Goal: Task Accomplishment & Management: Manage account settings

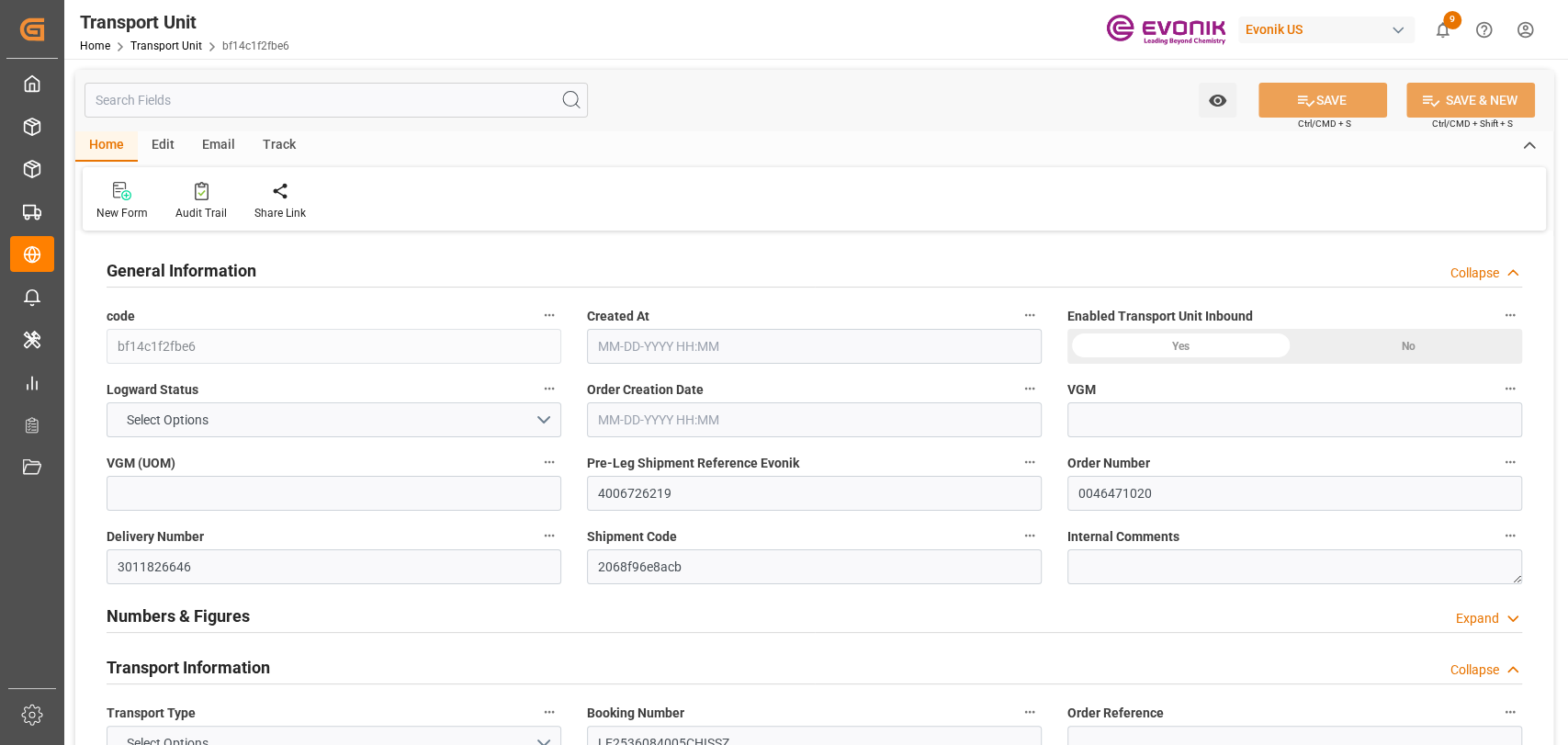
type input "0"
type input "AC Containerline"
type input "Leschaco Inc."
type input "USJAX"
type input "BRSSZ"
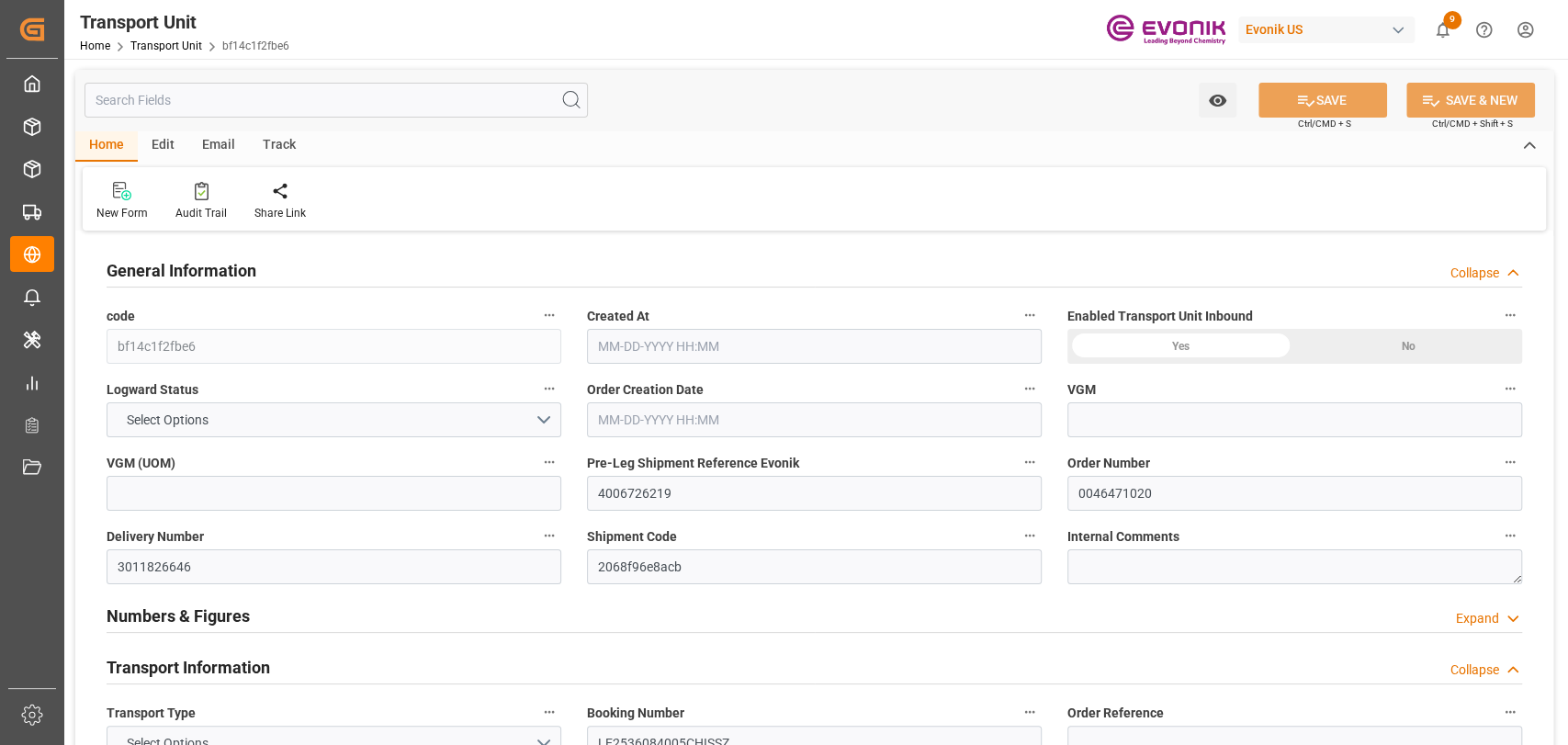
type input "1274.464"
type input "09-05-2025 10:04"
type input "11-01-2025"
type input "10-22-2025 00:00"
type input "10-01-2025 00:00"
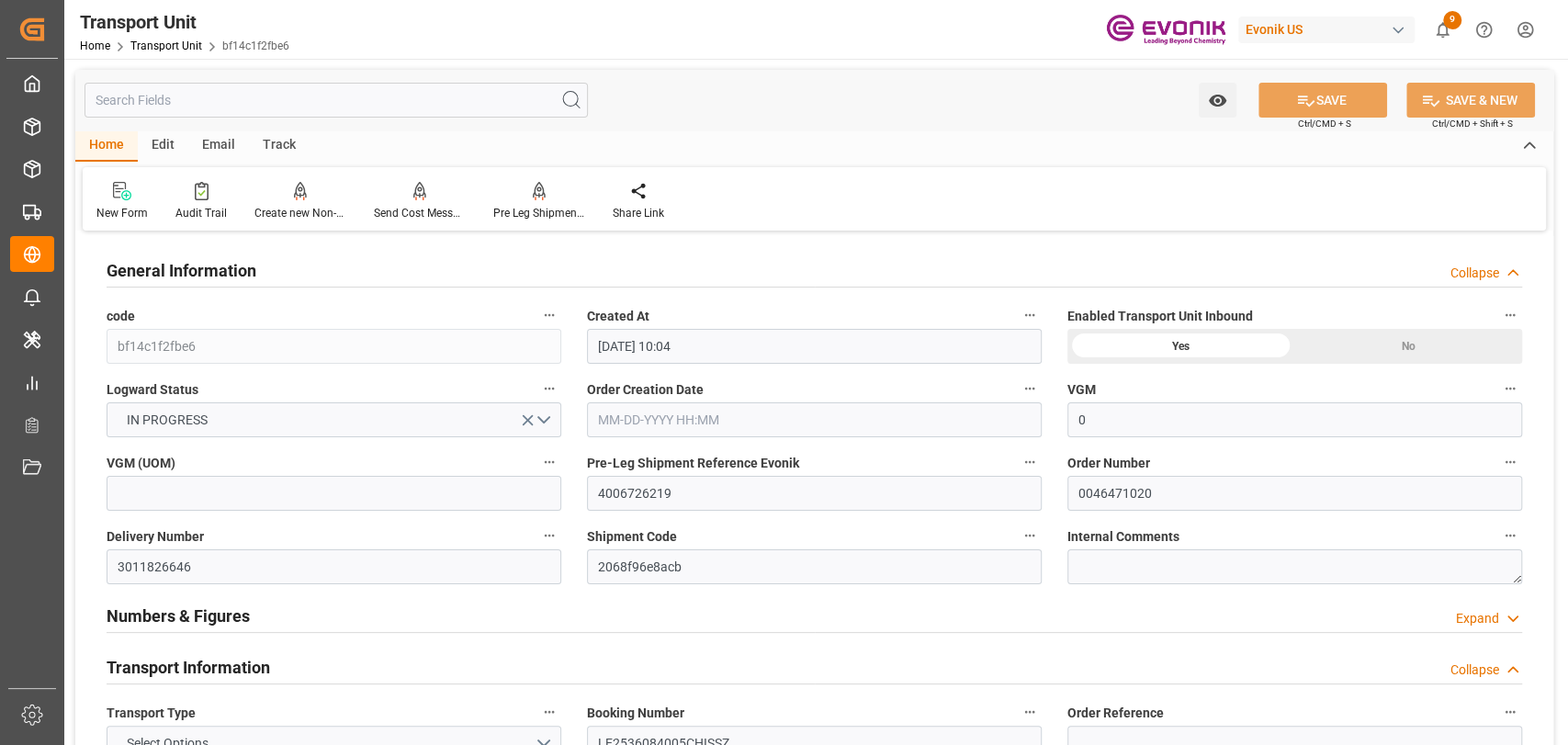
type input "11-05-2025 00:00"
type input "10-15-2025 00:00"
type input "10-08-2025 10:00"
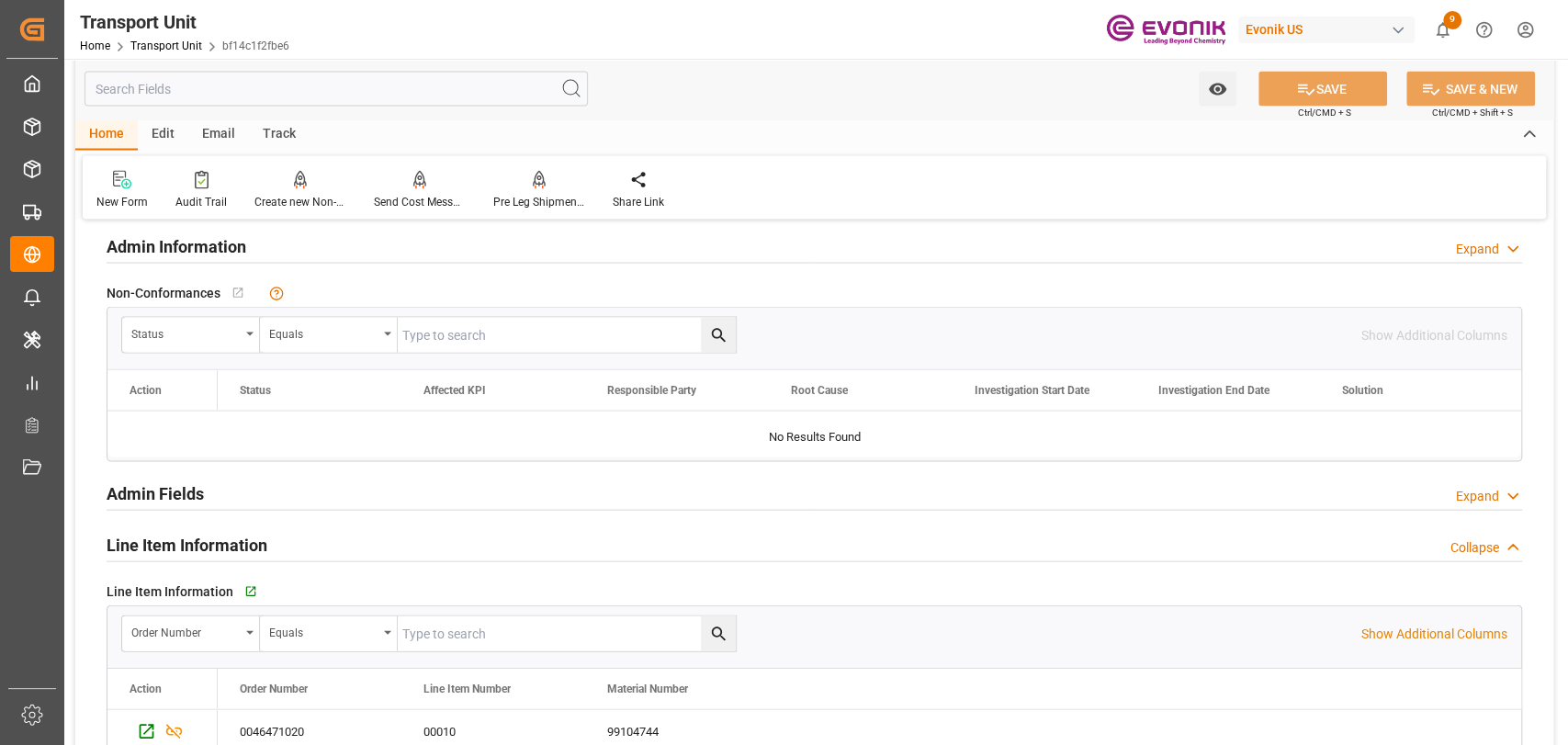
scroll to position [2653, 0]
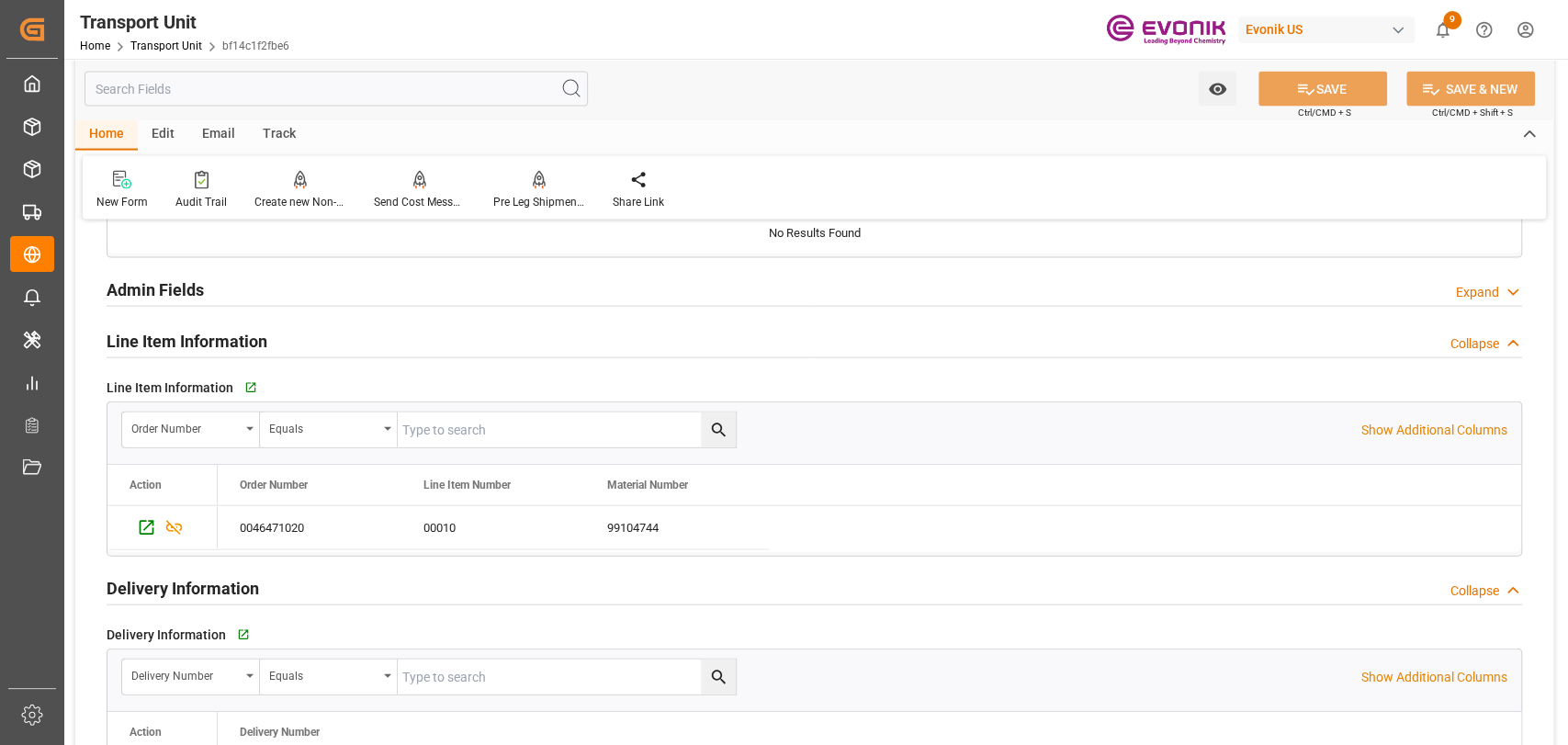
click at [551, 435] on input "text" at bounding box center [567, 430] width 338 height 35
paste input "46476328"
type input "0046476328"
click at [711, 416] on button "search button" at bounding box center [718, 430] width 35 height 35
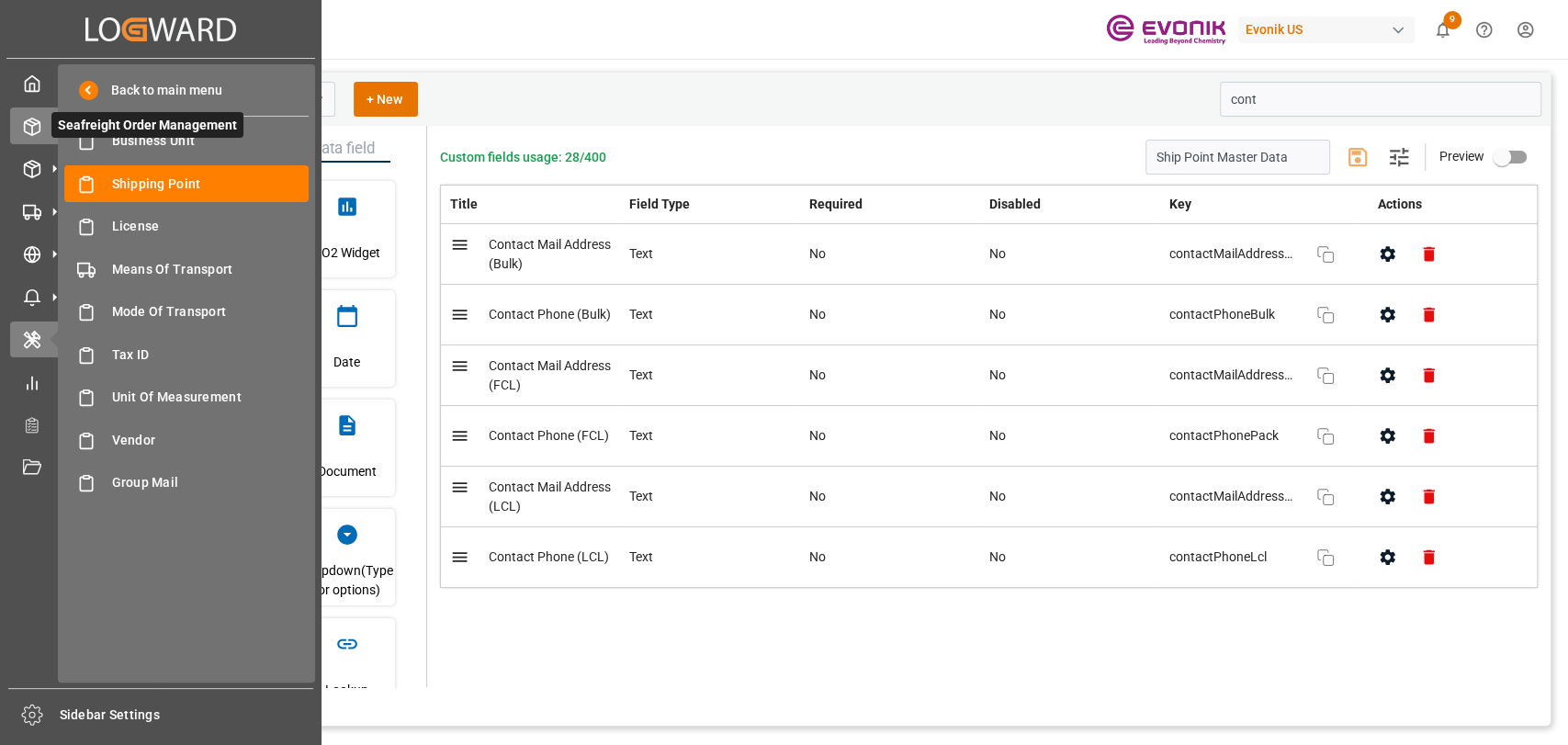
click at [40, 113] on div "Seafreight Order Management Seafreight Order Management" at bounding box center [161, 126] width 301 height 36
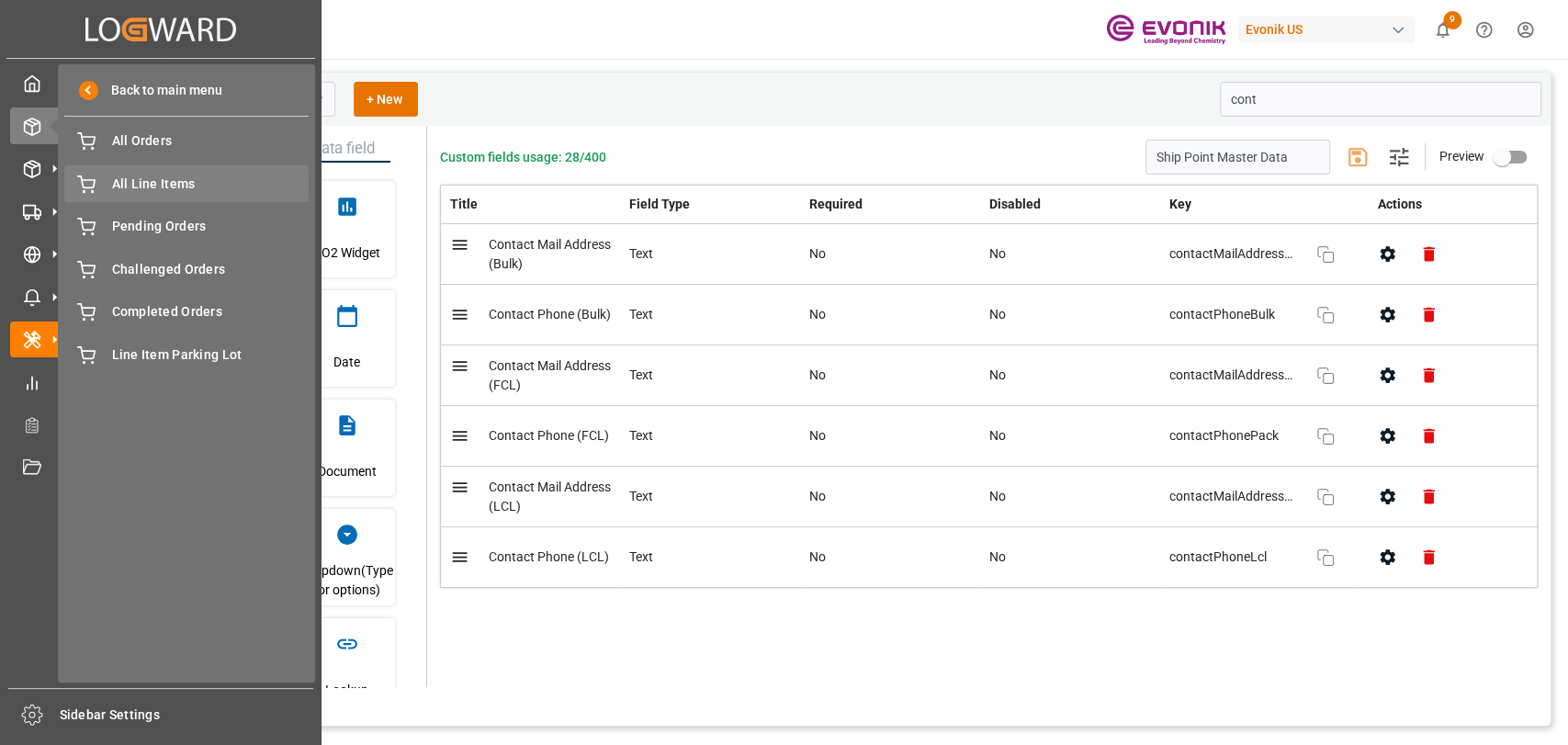
click at [182, 186] on span "All Line Items" at bounding box center [210, 184] width 197 height 19
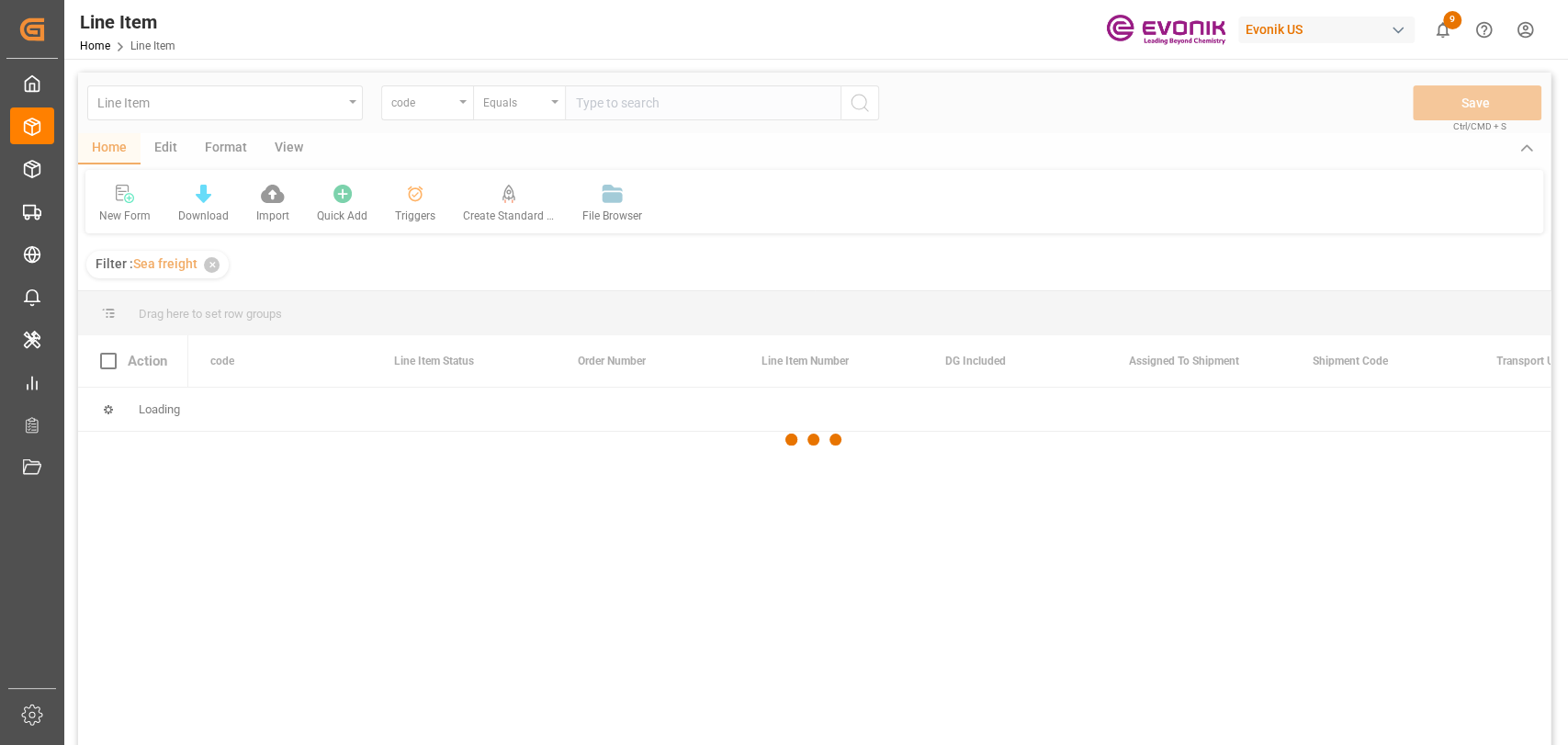
click at [460, 105] on div at bounding box center [814, 440] width 1473 height 734
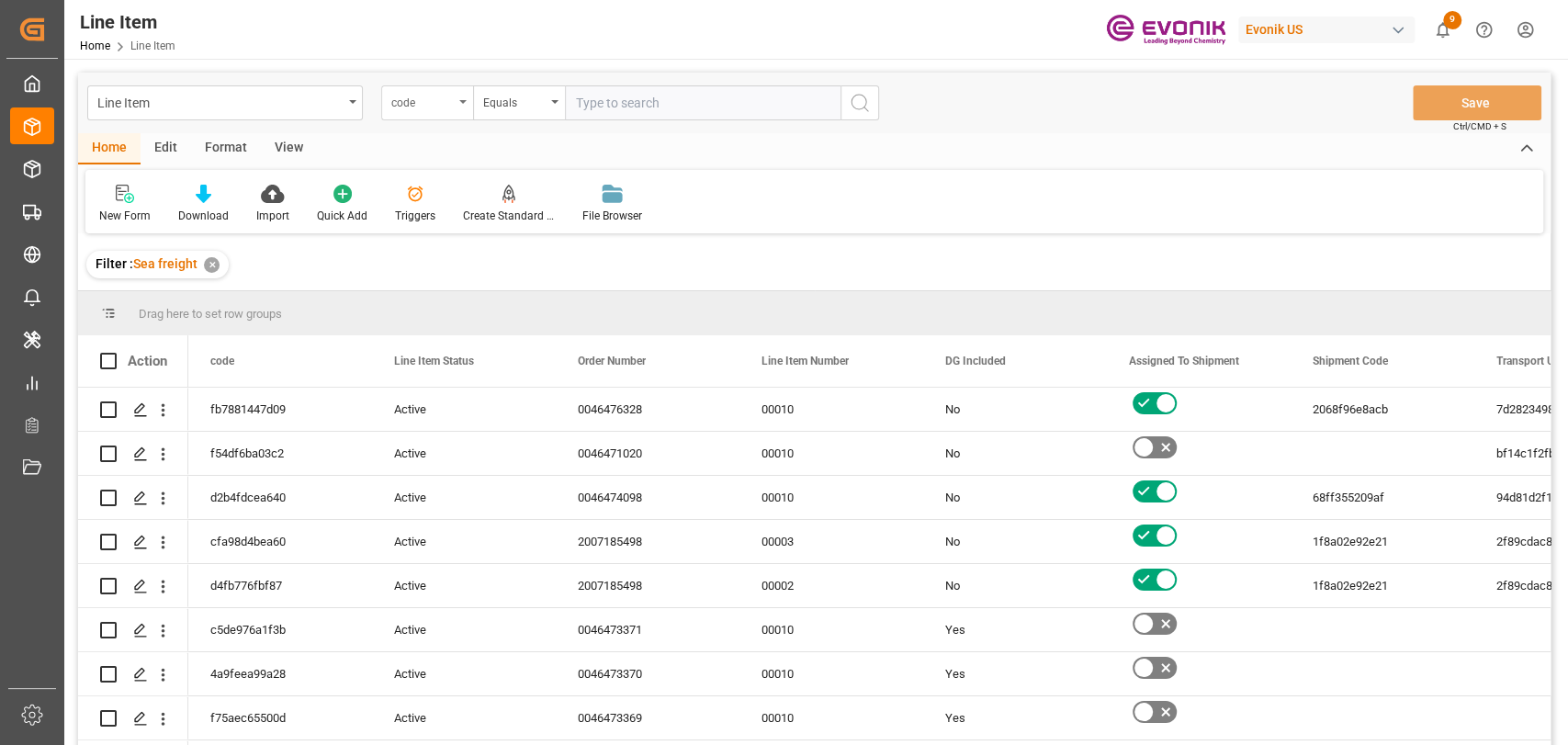
click at [460, 111] on div "code" at bounding box center [427, 103] width 92 height 35
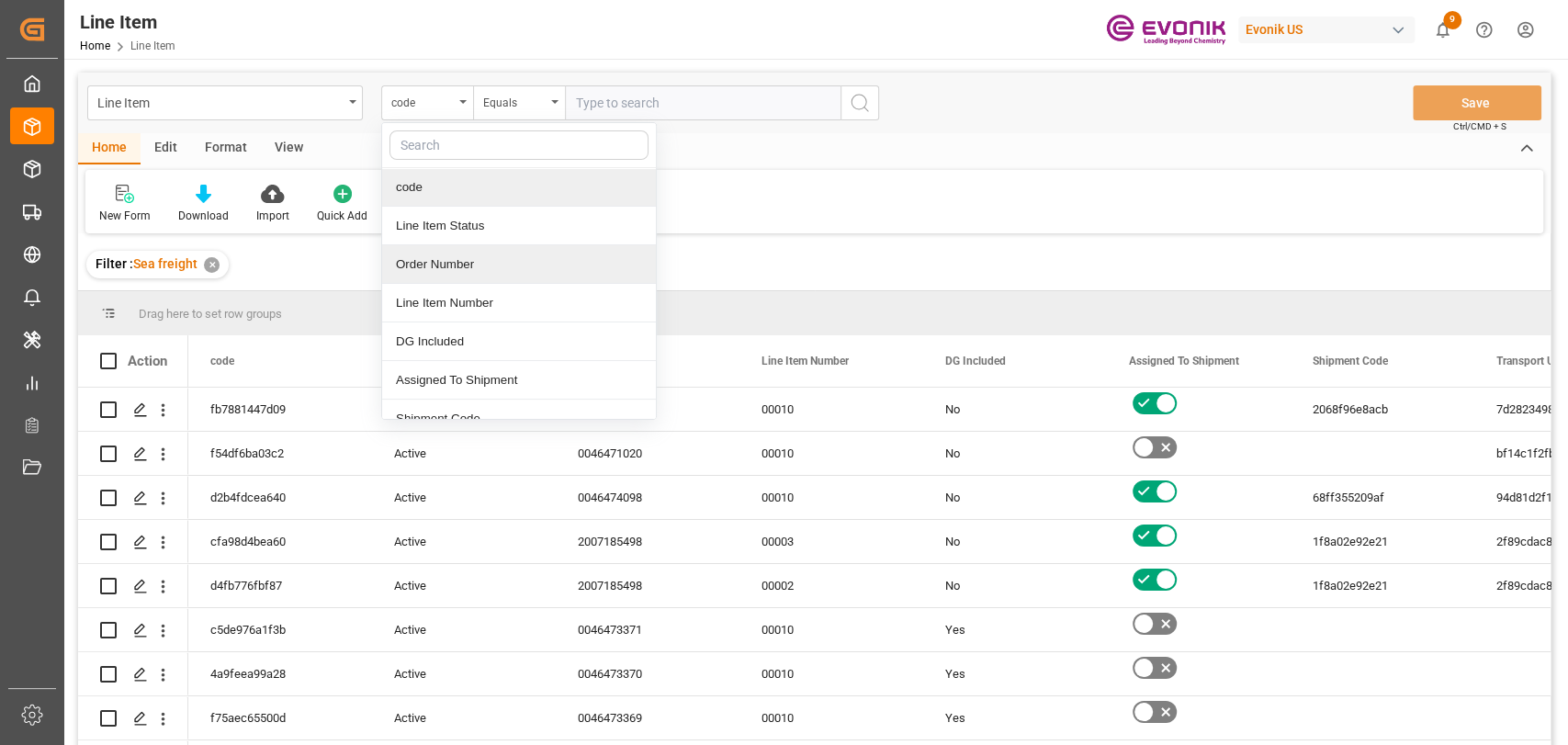
click at [451, 259] on div "Order Number" at bounding box center [519, 264] width 273 height 39
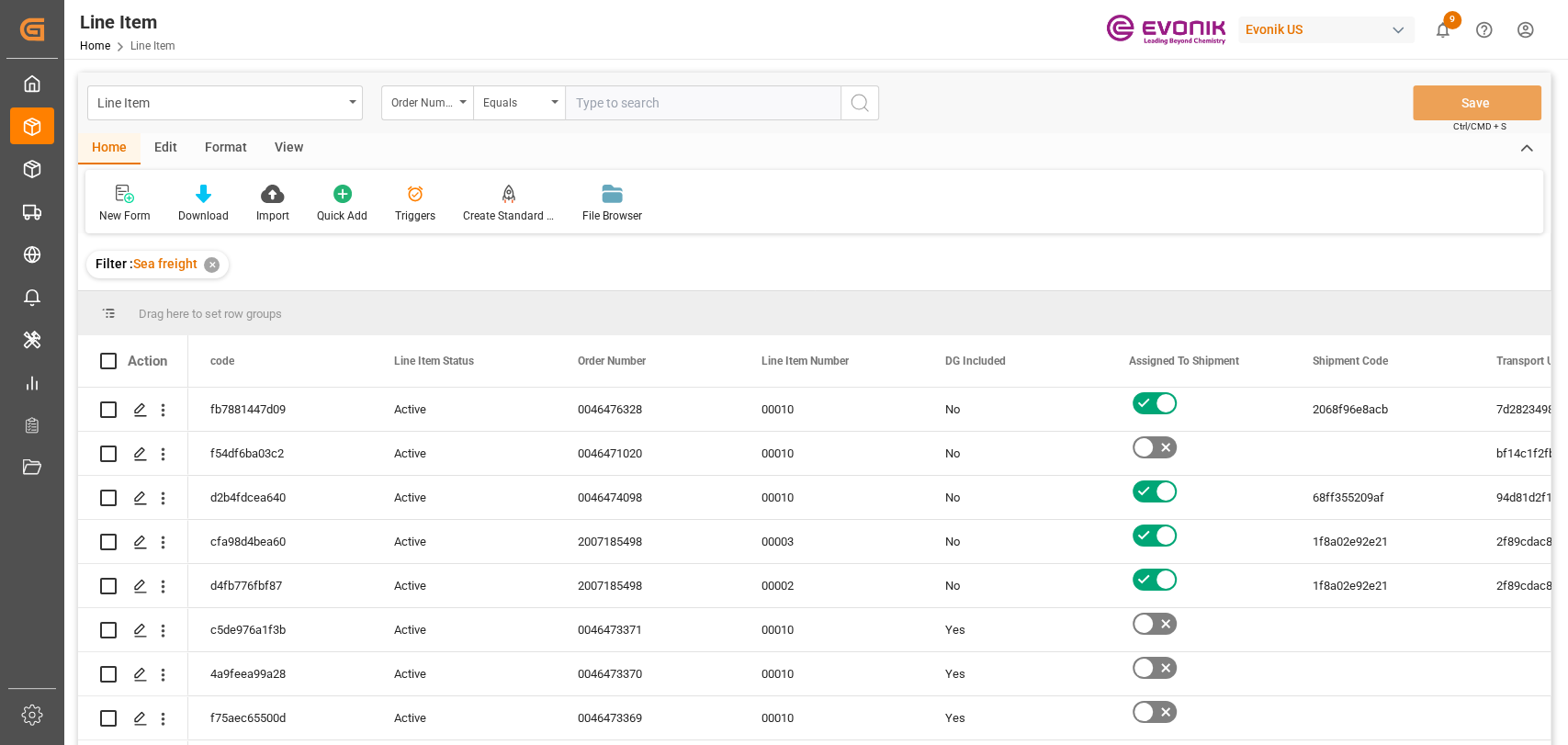
click at [659, 108] on input "text" at bounding box center [702, 103] width 275 height 35
paste input "46476328"
type input "0046476328"
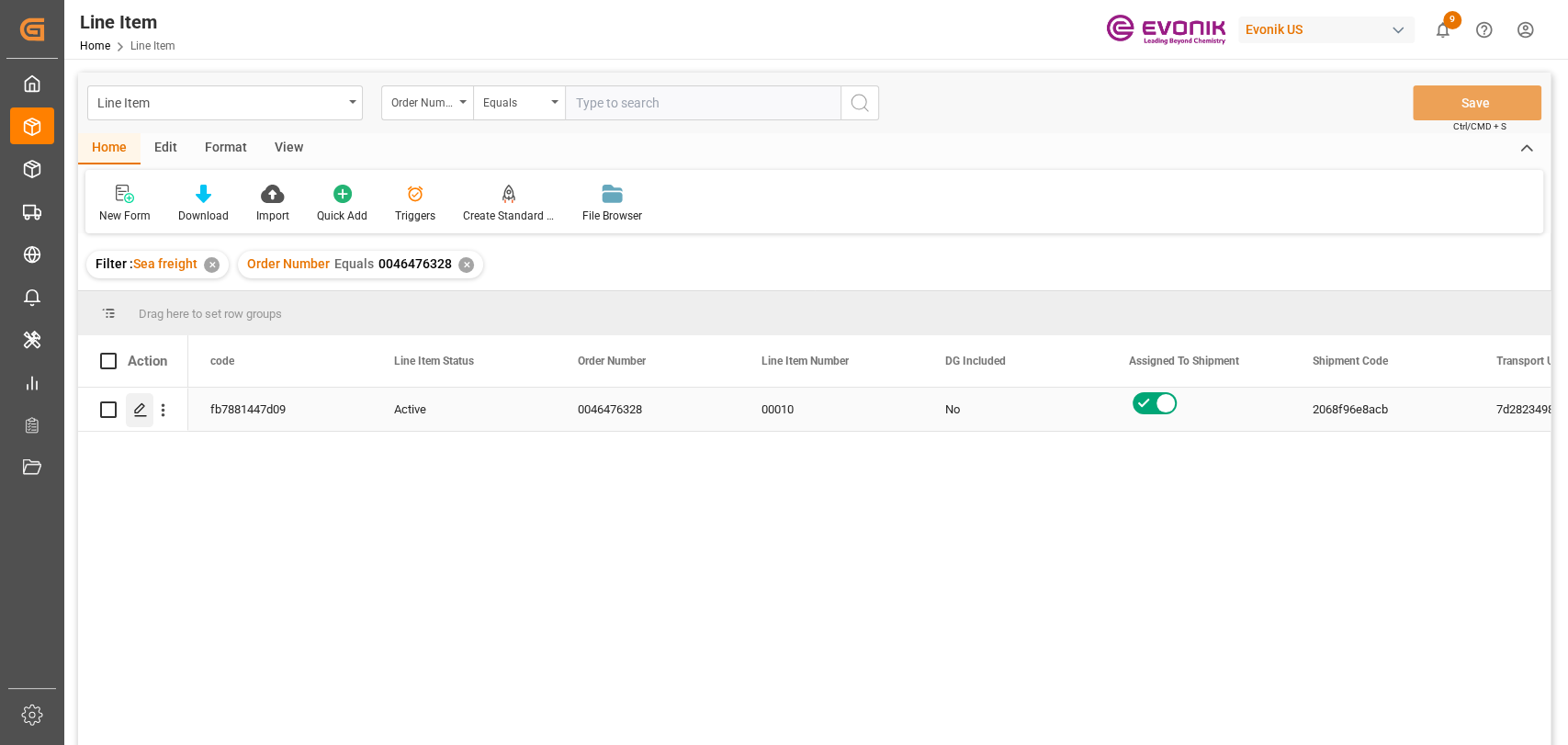
click at [150, 406] on div "Press SPACE to select this row." at bounding box center [140, 410] width 28 height 34
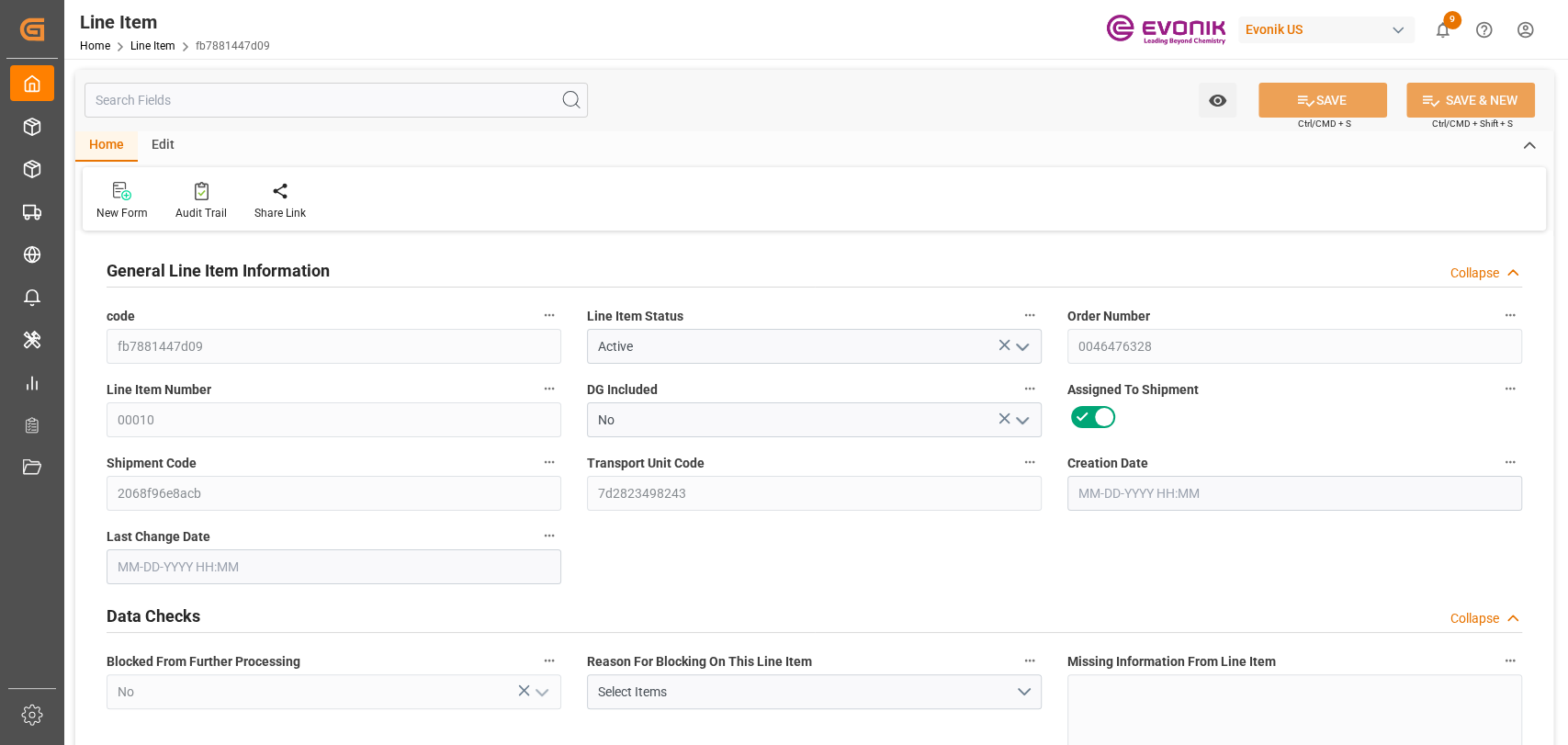
type input "4"
type input "1183.744"
type input "1088"
type input "5.2844"
type input "16"
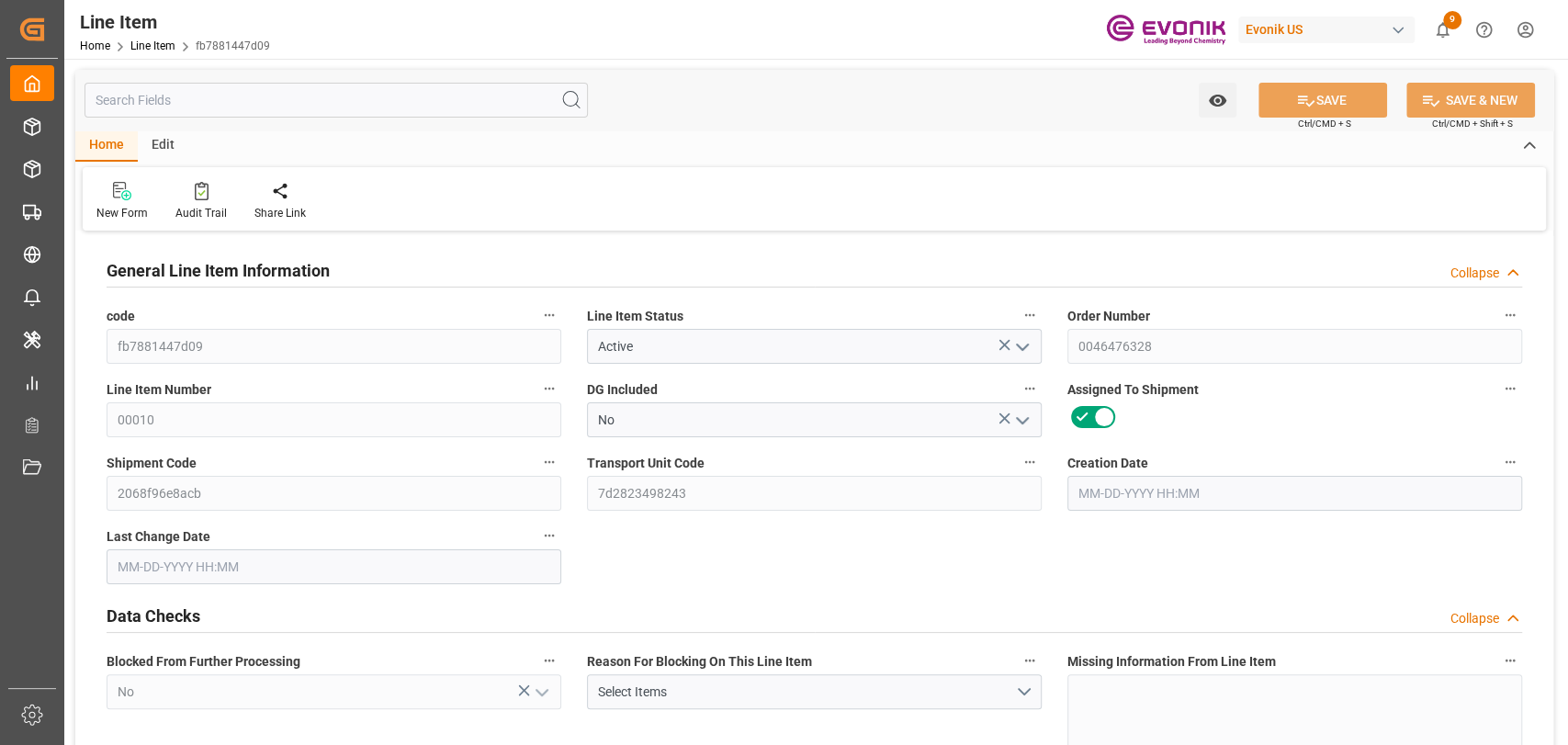
type input "8725.76"
type input "16"
type input "1088"
type input "1183.744"
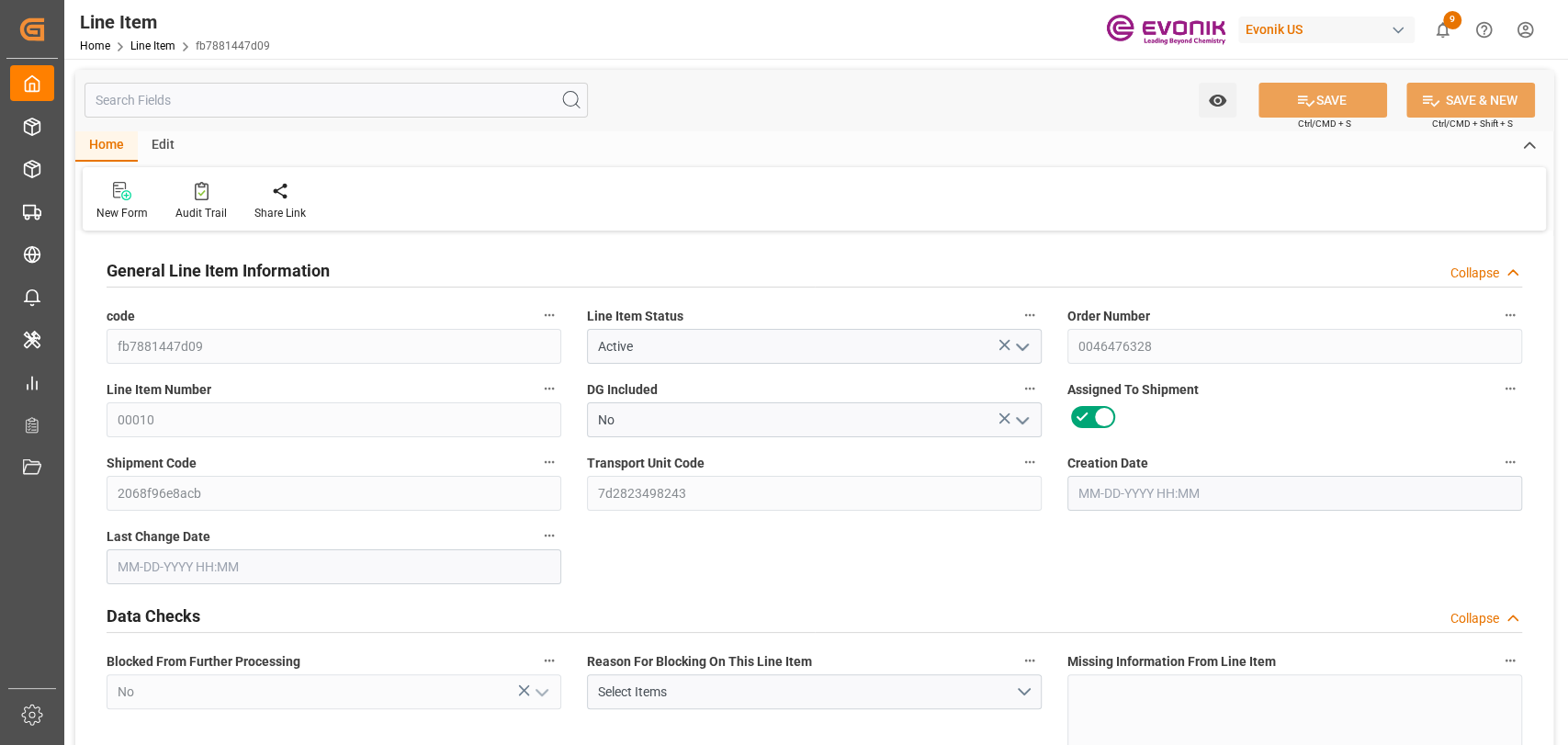
type input "1283.744"
type input "1088"
type input "5.2844"
type input "5284.416"
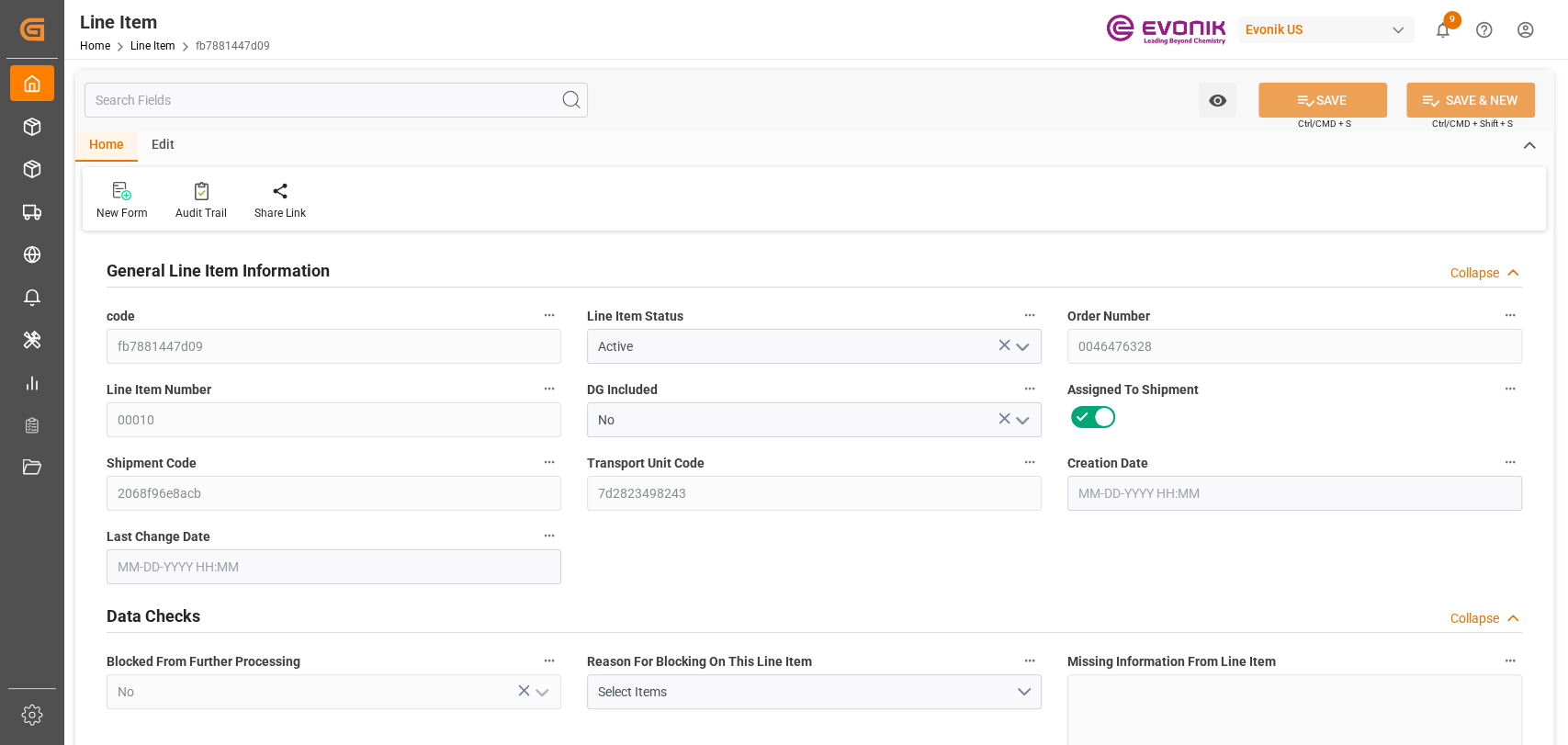
type input "0"
type input "[DATE] 18:05"
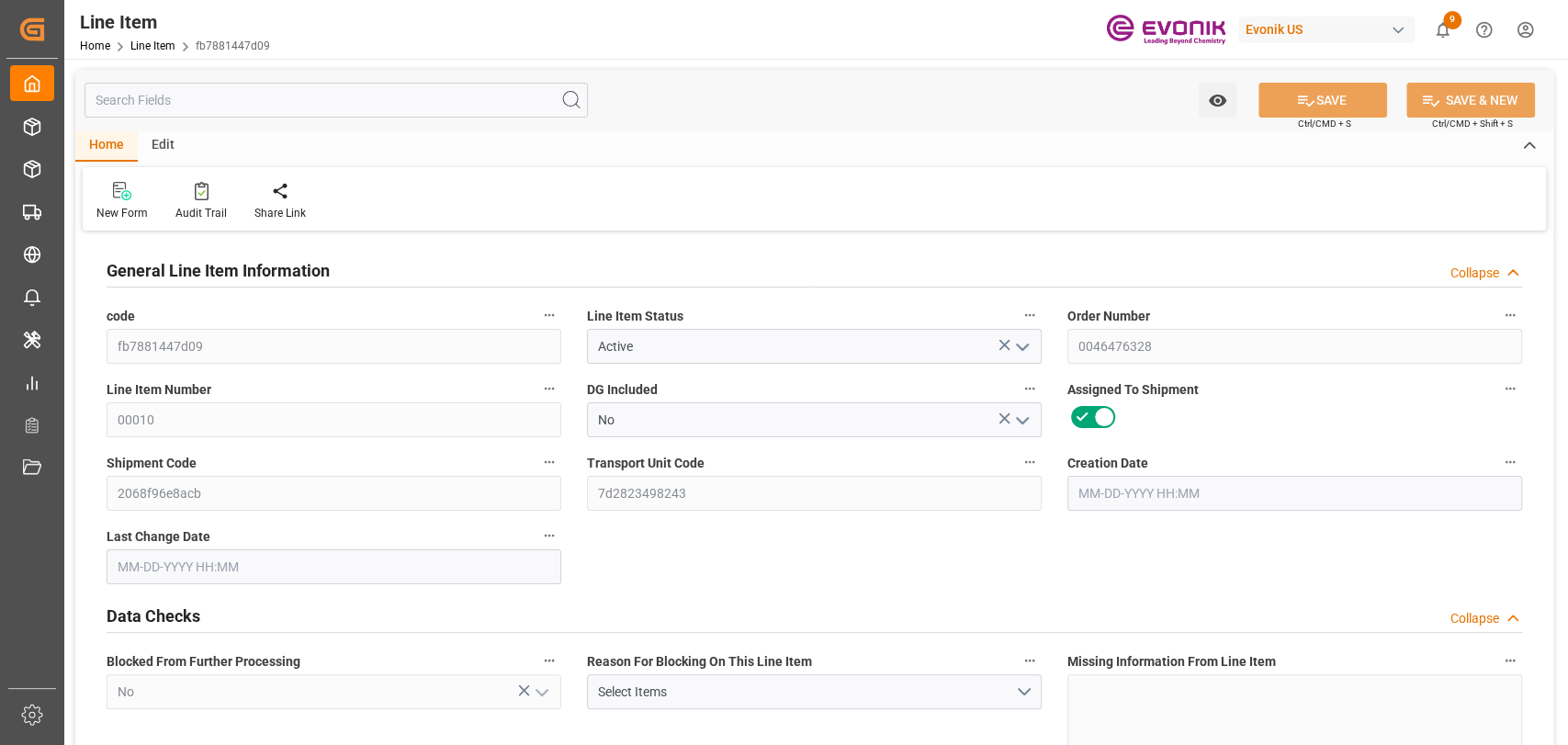
type input "[DATE] 16:03"
type input "[DATE]"
click at [1031, 470] on button "Transport Unit Code" at bounding box center [1030, 462] width 24 height 24
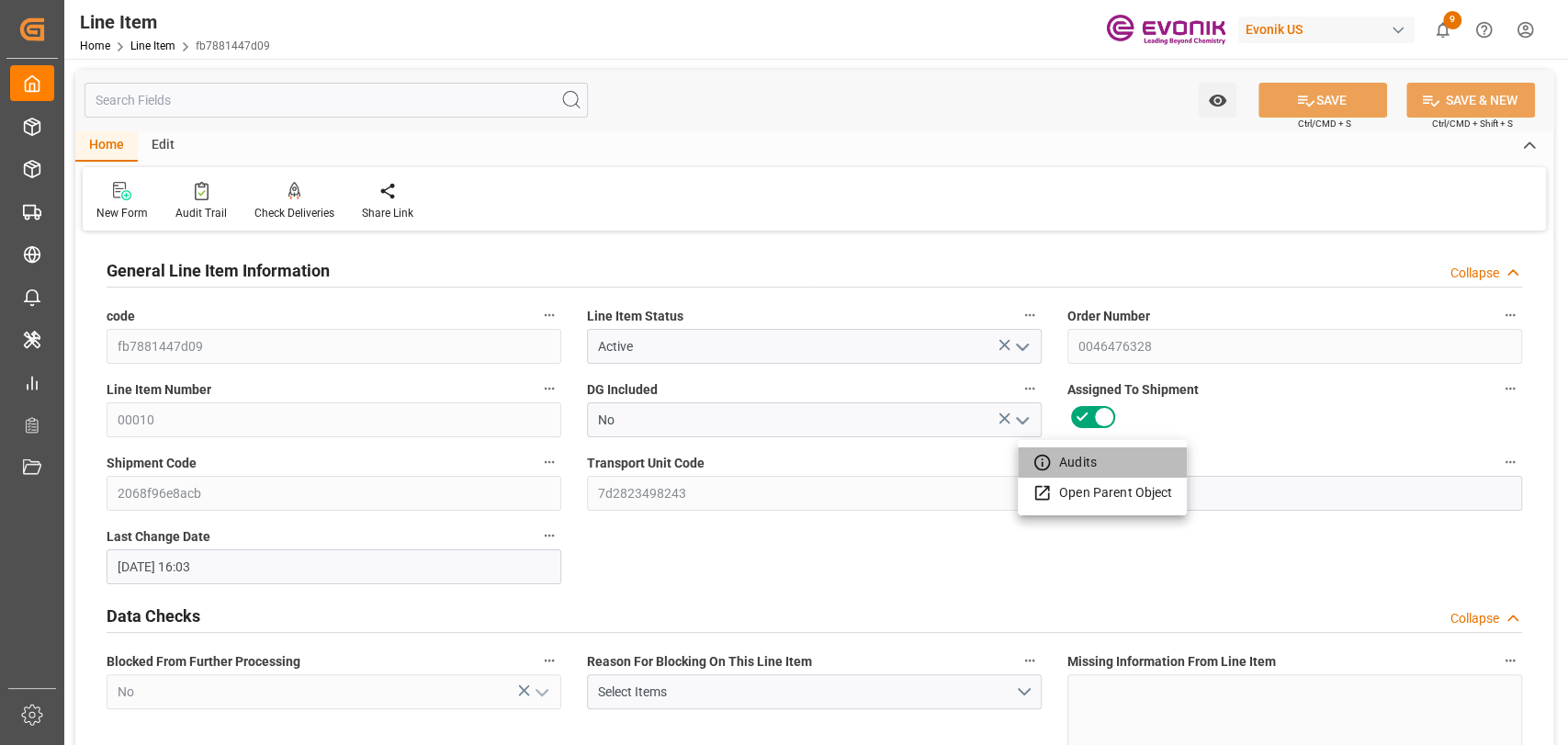
click at [1074, 472] on li "Audits" at bounding box center [1102, 463] width 169 height 30
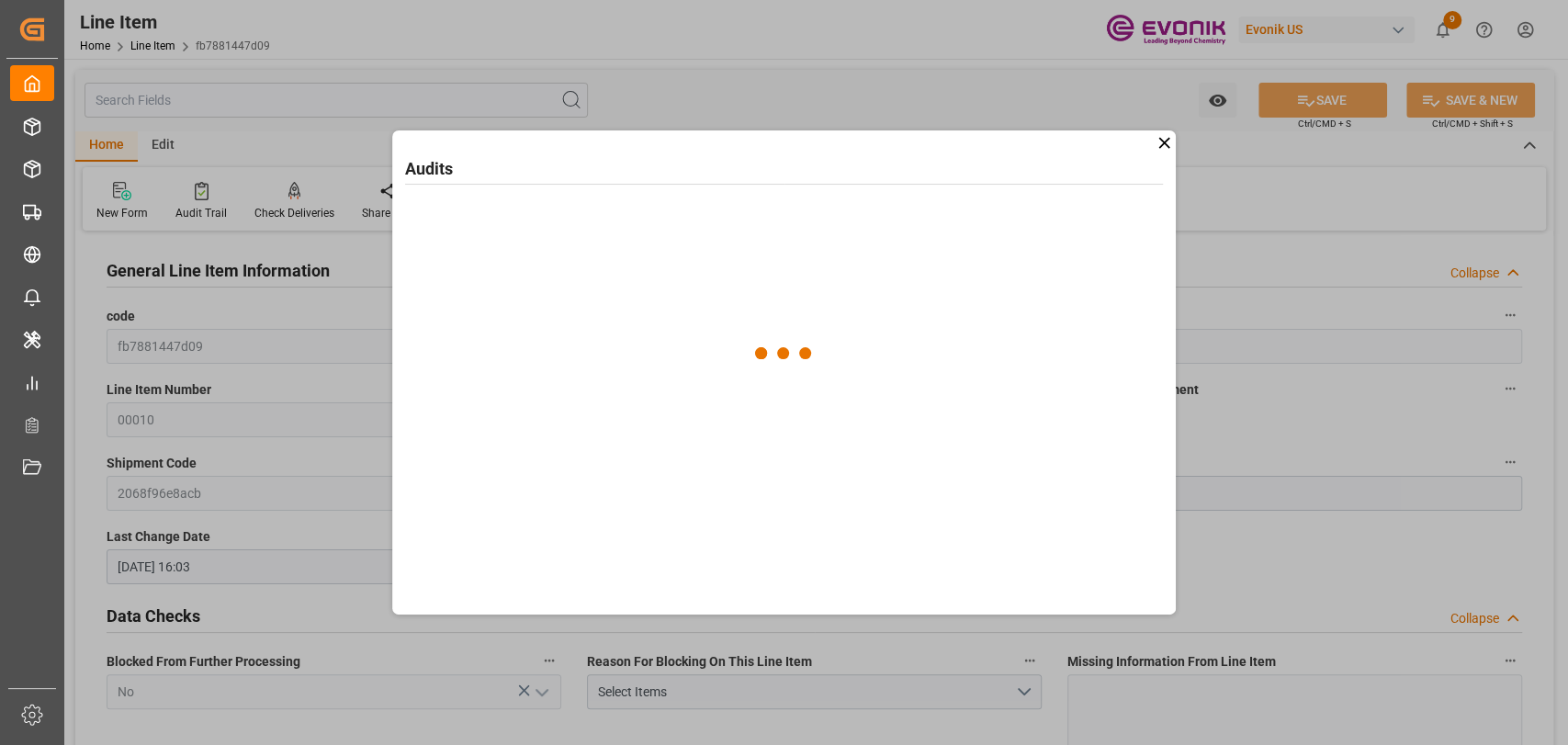
drag, startPoint x: 1172, startPoint y: 133, endPoint x: 1147, endPoint y: 186, distance: 58.6
click at [1172, 134] on icon at bounding box center [1164, 143] width 19 height 19
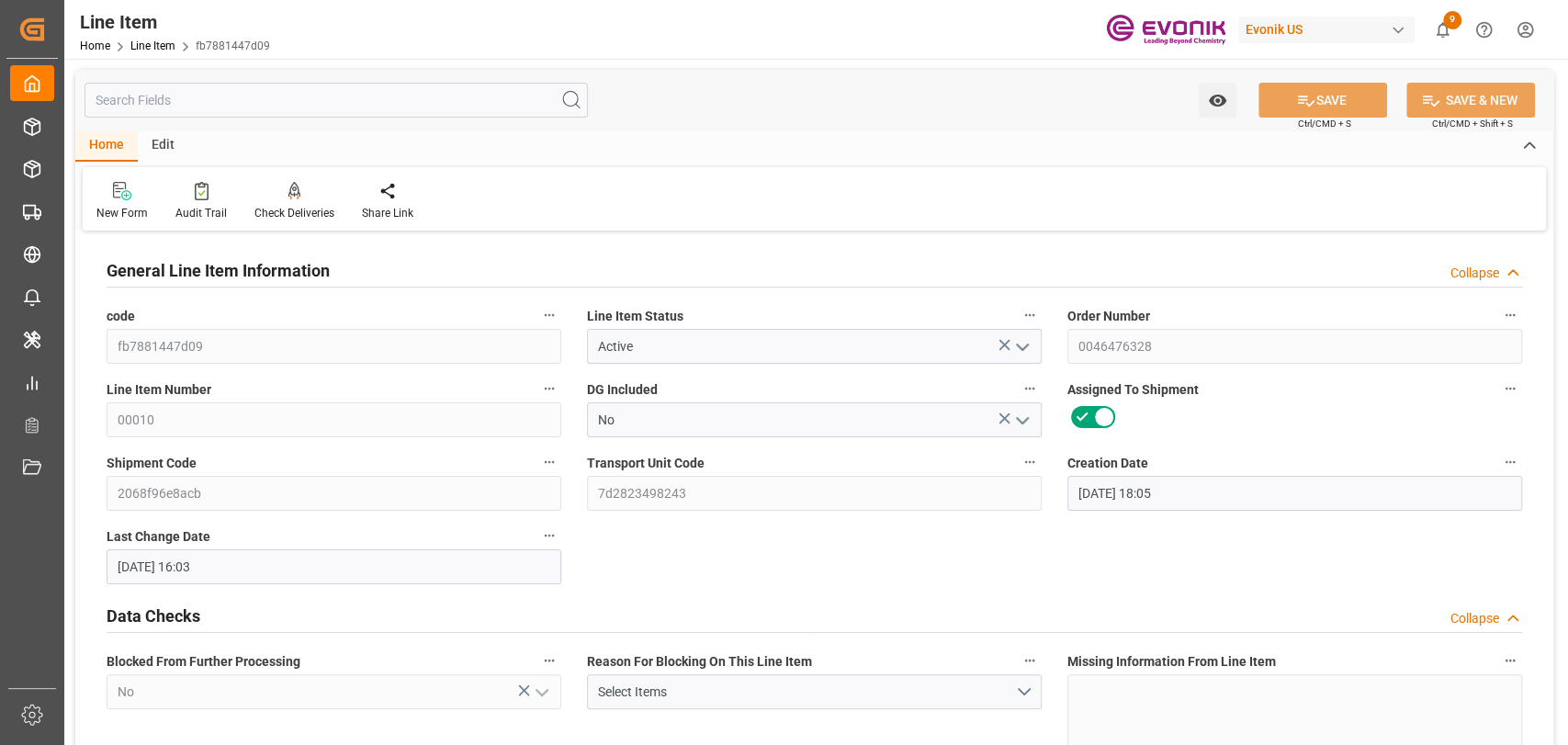
click at [1034, 466] on icon "button" at bounding box center [1029, 462] width 15 height 15
click at [1063, 500] on li "Open Parent Object" at bounding box center [1102, 493] width 169 height 30
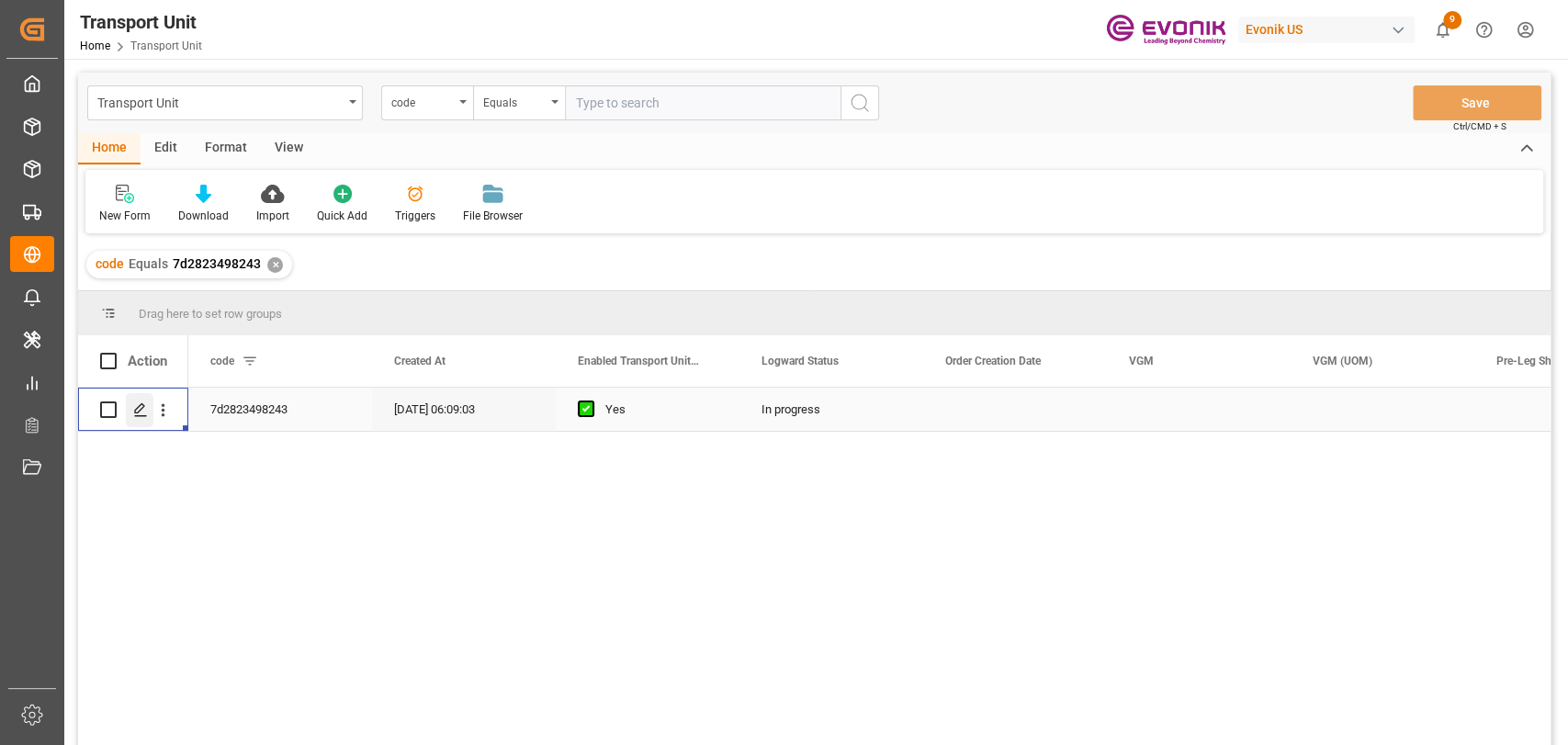
click at [146, 417] on div "Press SPACE to select this row." at bounding box center [140, 410] width 28 height 34
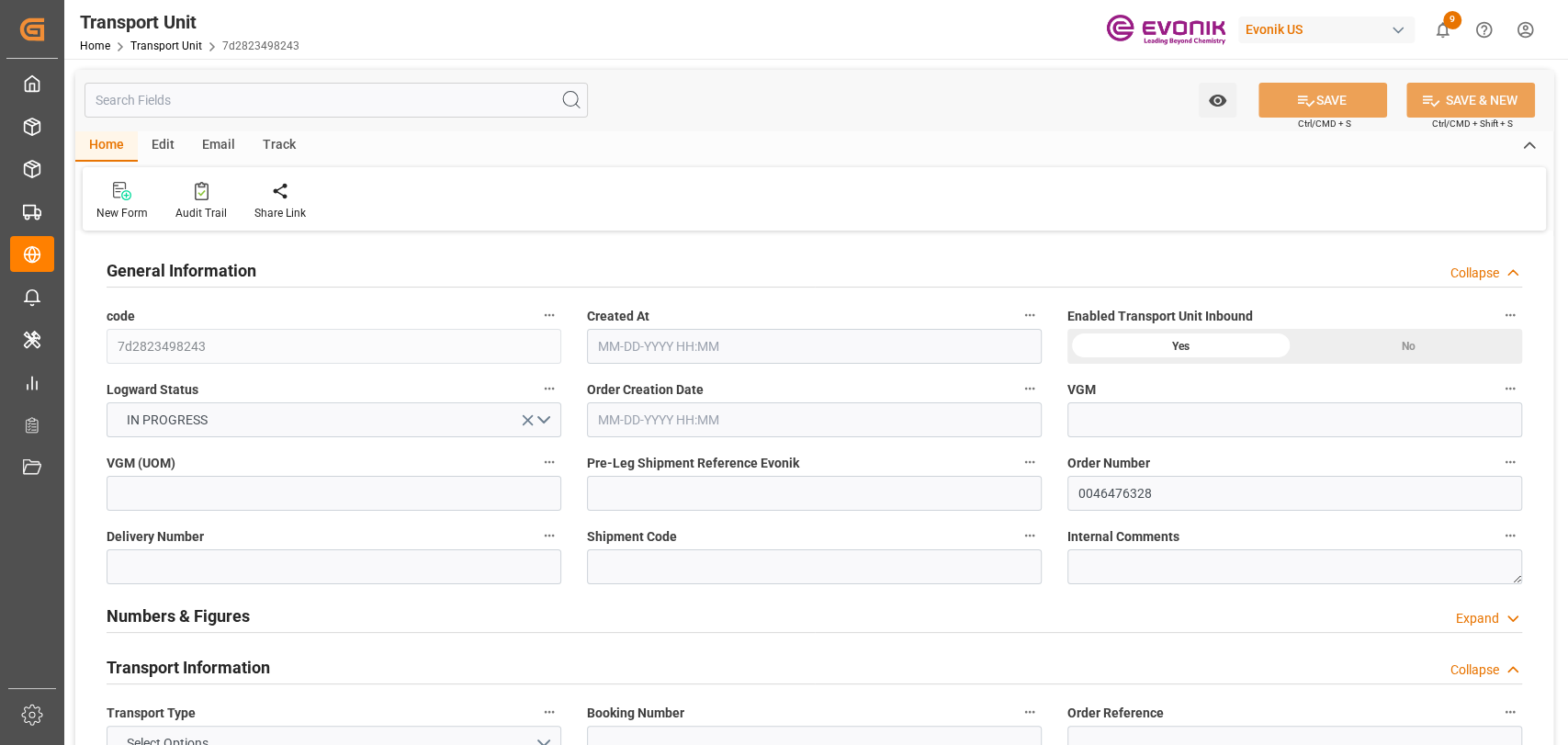
type input "AC Containerline"
type input "Leschaco Inc."
type input "USJAX"
type input "BRSSZ"
type input "1283.744"
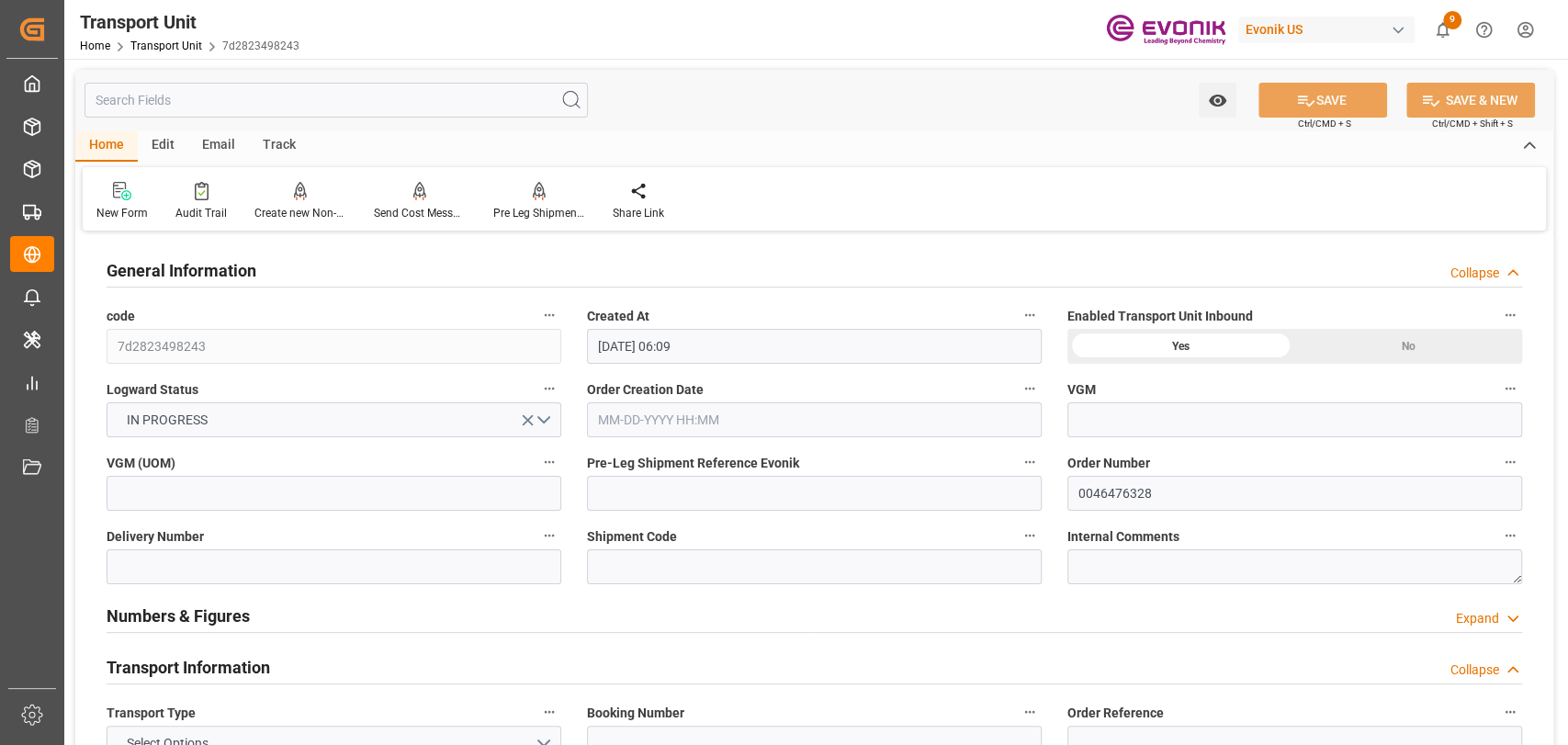
type input "10-07-2025 06:09"
type input "10-29-2025 00:00"
type input "11-12-2025 00:00"
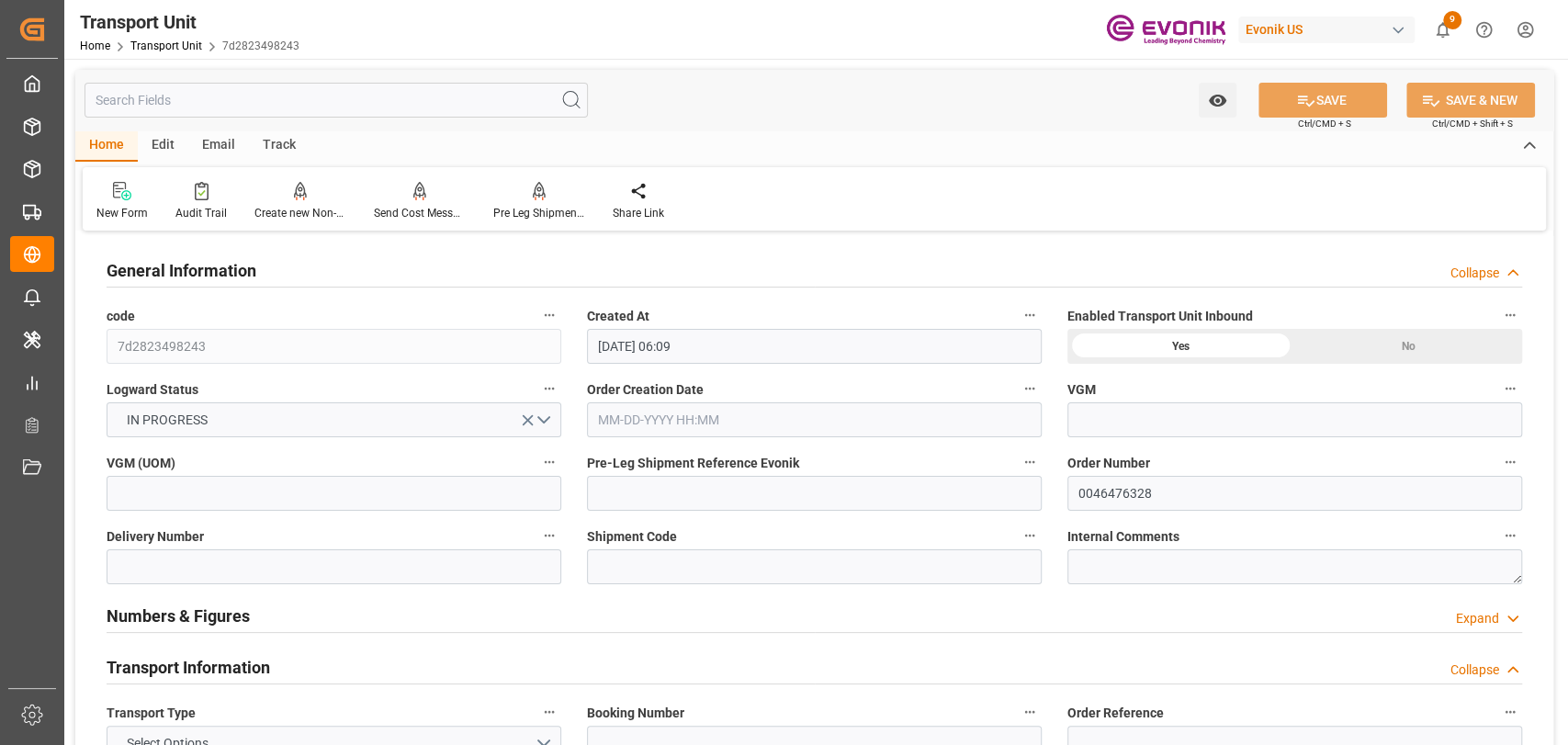
type input "10-15-2025 00:00"
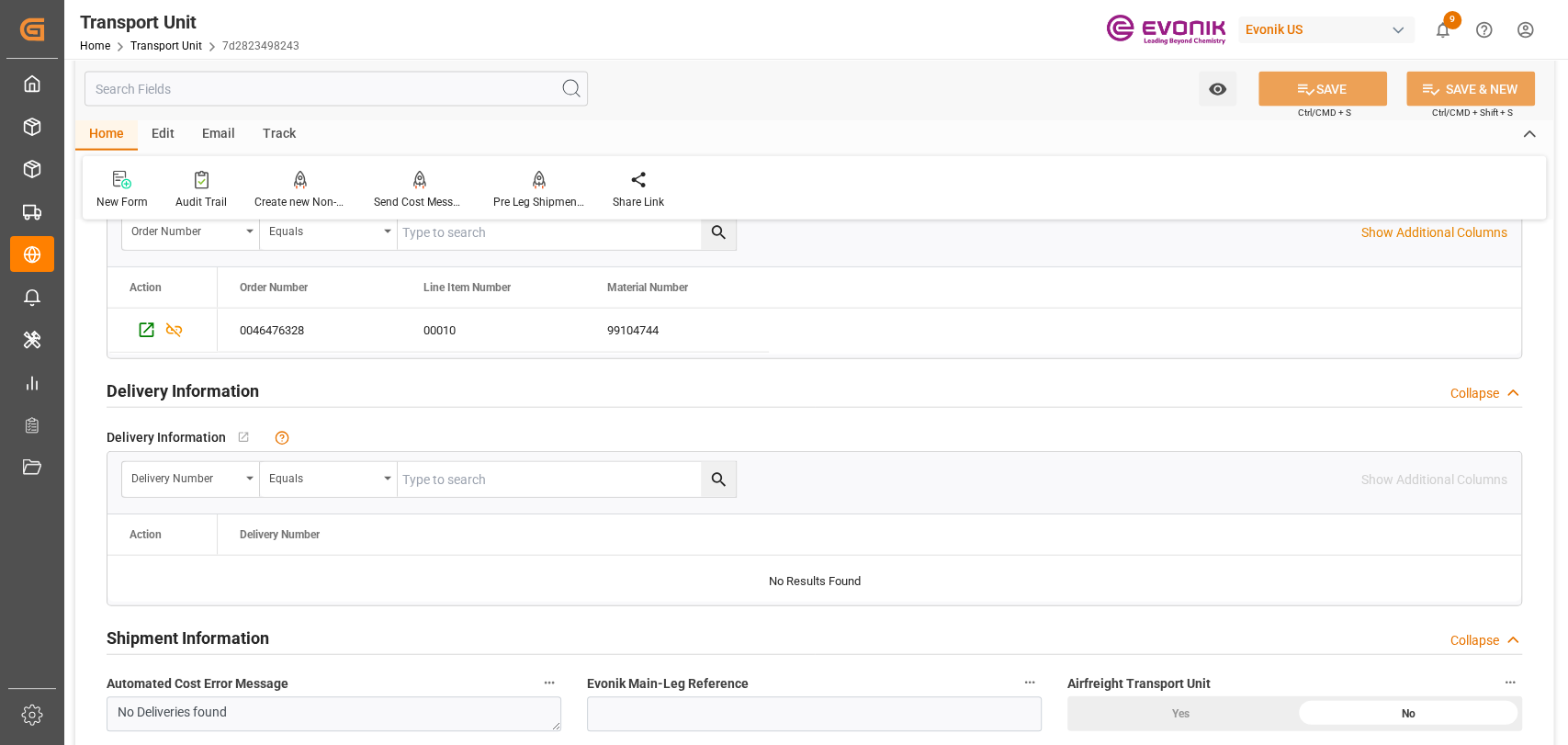
scroll to position [2857, 0]
